Goal: Find specific page/section: Find specific page/section

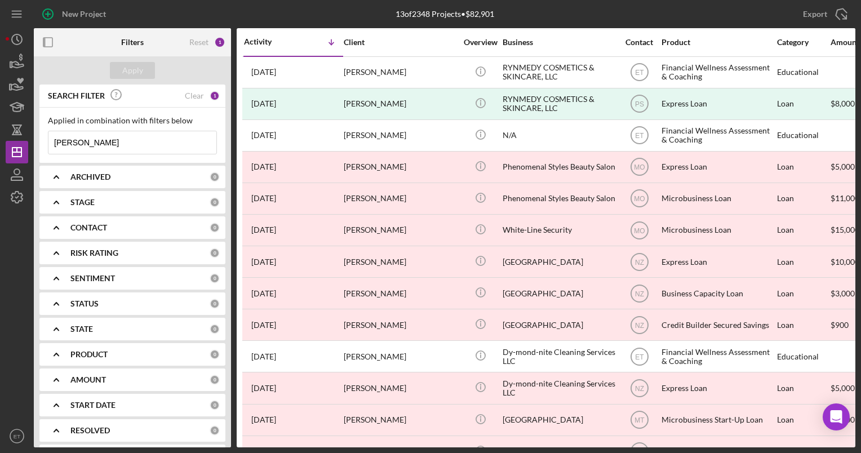
click at [118, 144] on input "[PERSON_NAME]" at bounding box center [132, 142] width 168 height 23
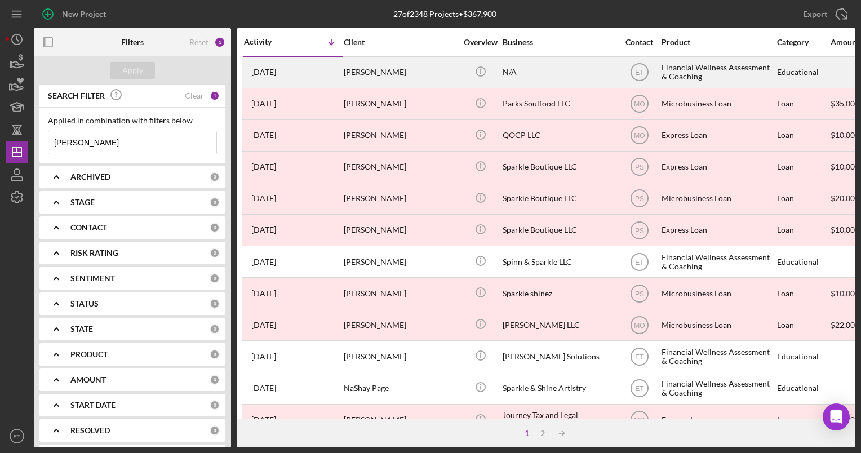
type input "[PERSON_NAME]"
click at [383, 73] on div "[PERSON_NAME]" at bounding box center [400, 72] width 113 height 30
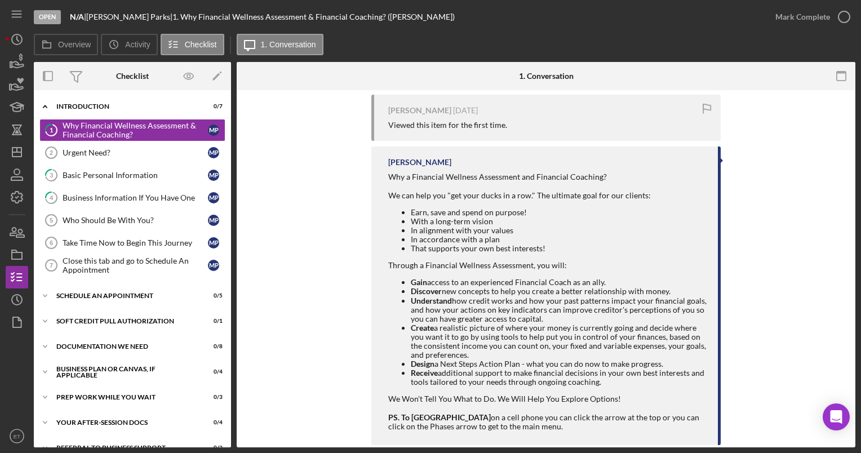
scroll to position [288, 0]
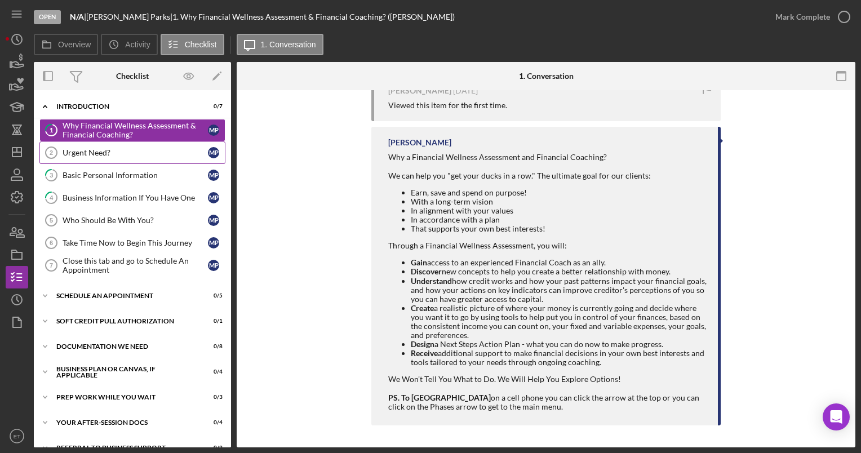
click at [106, 157] on link "Urgent Need? 2 Urgent Need? M P" at bounding box center [132, 152] width 186 height 23
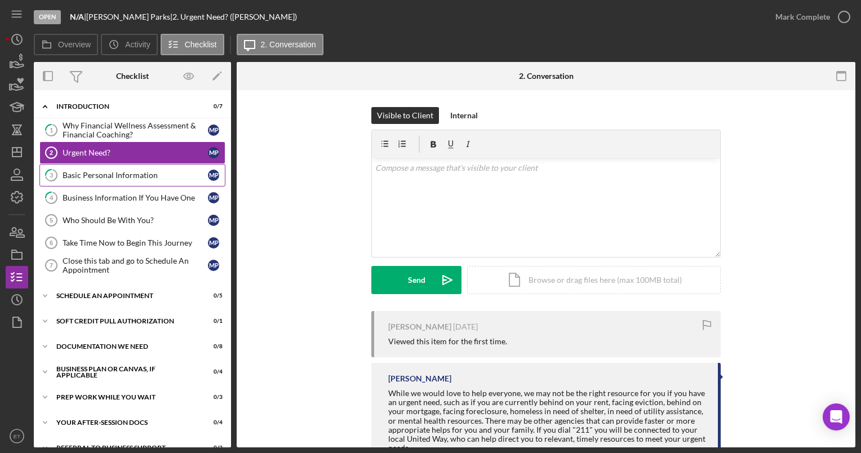
click at [97, 171] on div "Basic Personal Information" at bounding box center [135, 175] width 145 height 9
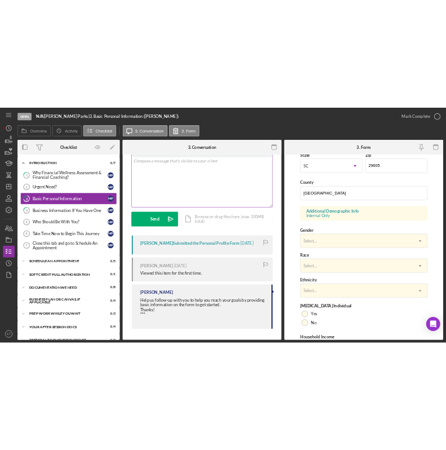
scroll to position [327, 0]
